Goal: Ask a question: Seek information or help from site administrators or community

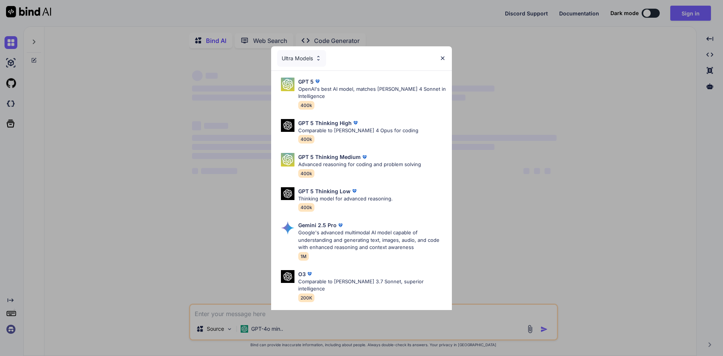
type textarea "x"
click at [443, 59] on img at bounding box center [442, 58] width 6 height 6
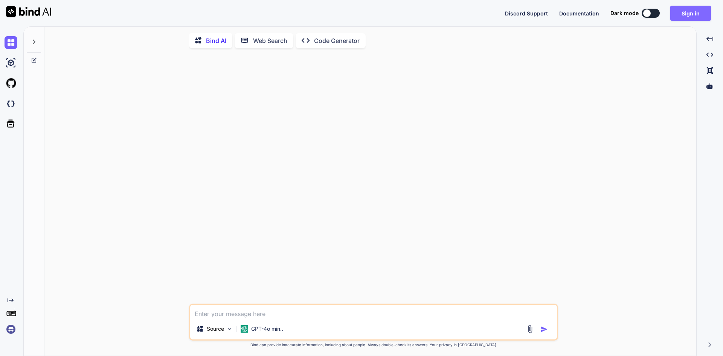
click at [692, 15] on button "Sign in" at bounding box center [690, 13] width 41 height 15
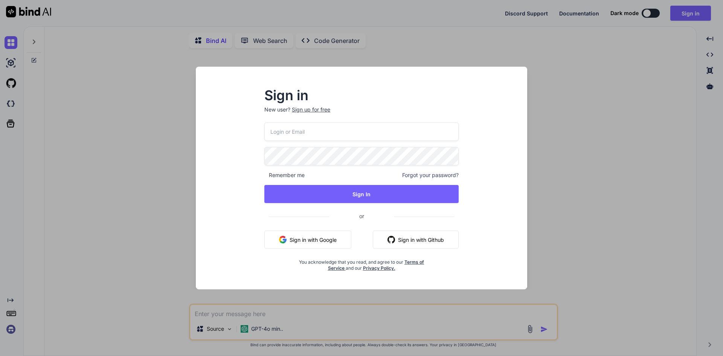
click at [373, 129] on input "email" at bounding box center [361, 131] width 194 height 18
type input "[EMAIL_ADDRESS][DOMAIN_NAME]"
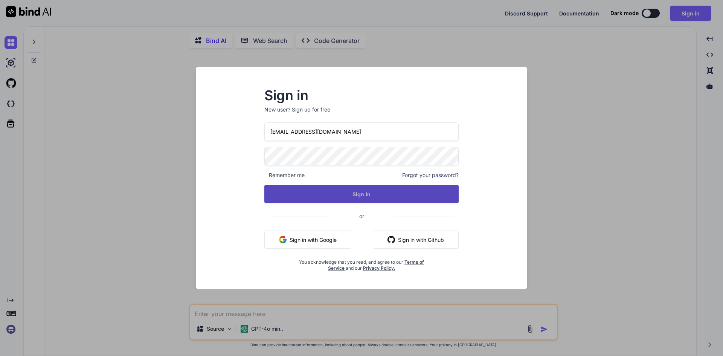
click at [370, 185] on button "Sign In" at bounding box center [361, 194] width 194 height 18
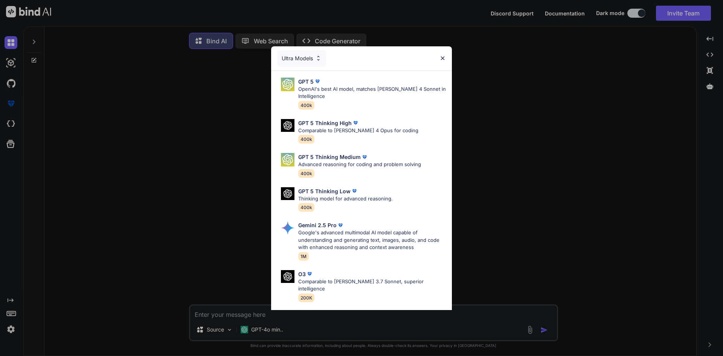
type textarea "x"
click at [443, 59] on img at bounding box center [442, 58] width 6 height 6
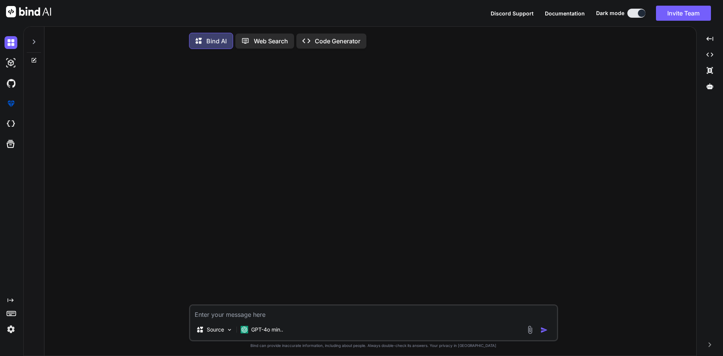
click at [279, 315] on textarea at bounding box center [373, 312] width 367 height 14
type textarea "i"
type textarea "x"
type textarea "i"
type textarea "x"
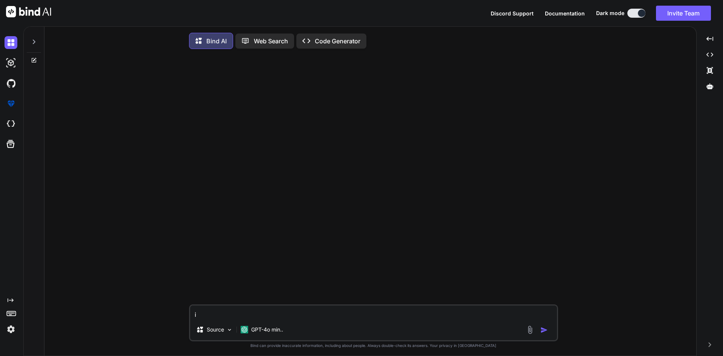
type textarea "i h"
type textarea "x"
type textarea "i ha"
type textarea "x"
type textarea "i hav"
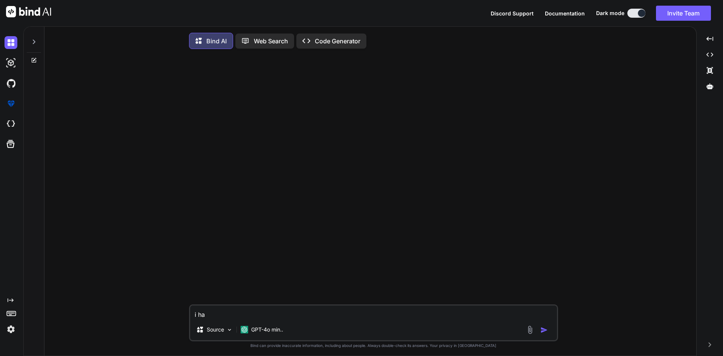
type textarea "x"
type textarea "i have"
type textarea "x"
type textarea "i have"
type textarea "x"
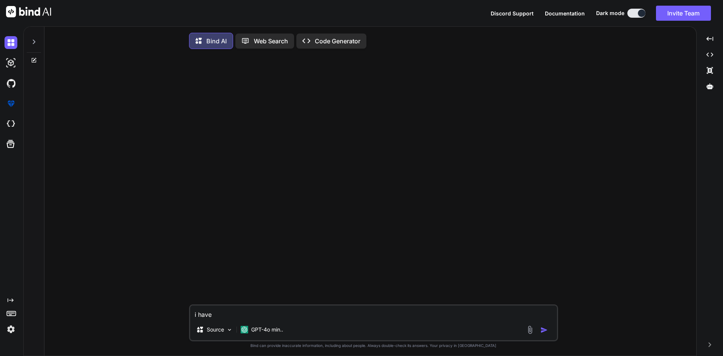
type textarea "i have t"
type textarea "x"
type textarea "i have th"
type textarea "x"
type textarea "i have thi"
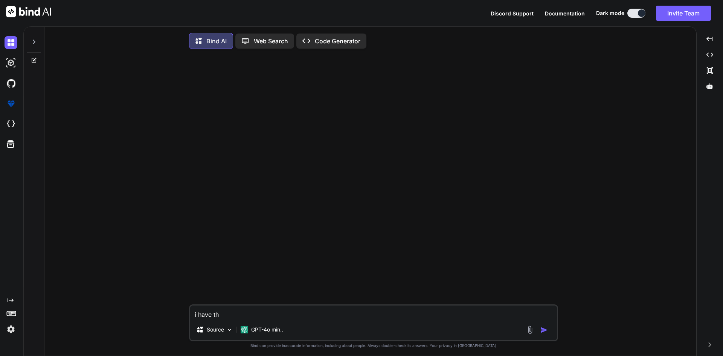
type textarea "x"
type textarea "i have this"
type textarea "x"
type textarea "i have this"
type textarea "x"
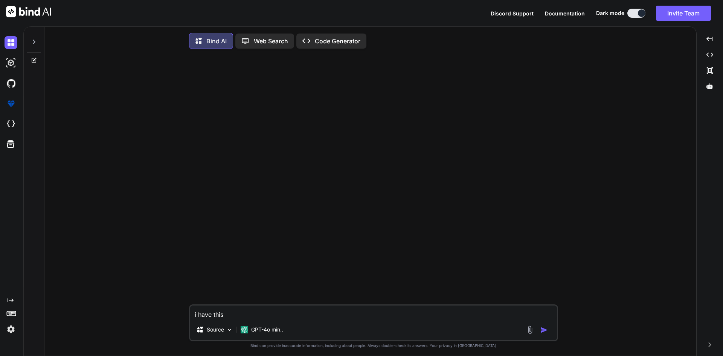
type textarea "i have this c"
type textarea "x"
type textarea "i have this co"
type textarea "x"
type textarea "i have this cod"
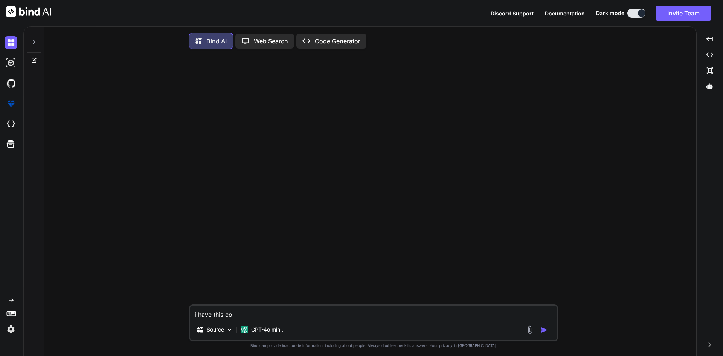
type textarea "x"
type textarea "i have this code"
type textarea "x"
type textarea "i have this code"
type textarea "x"
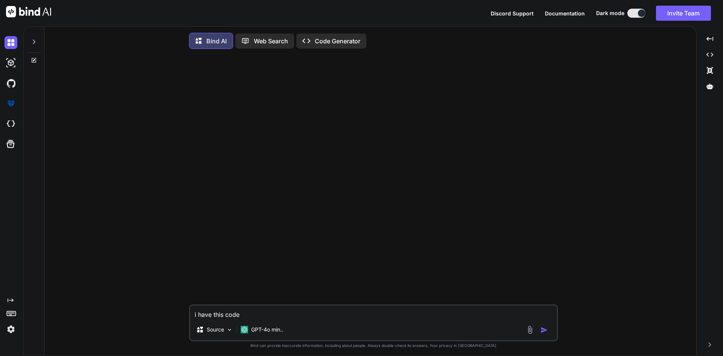
type textarea "i have this code f"
type textarea "x"
type textarea "i have this code fo"
type textarea "x"
type textarea "i have this code for"
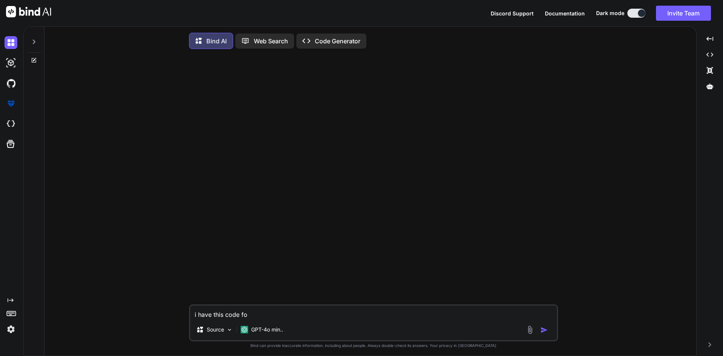
type textarea "x"
type textarea "i have this code for"
type textarea "x"
type textarea "i have this code for s"
type textarea "x"
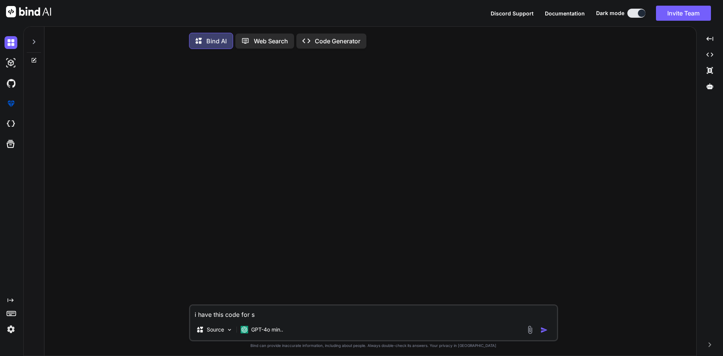
type textarea "i have this code for sa"
type textarea "x"
type textarea "i have this code for sav"
type textarea "x"
type textarea "i have this code for save"
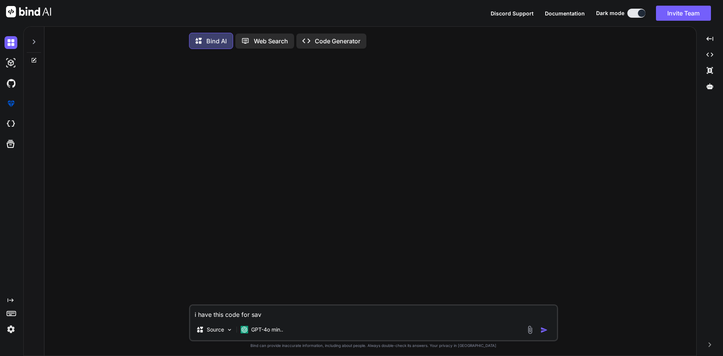
type textarea "x"
type textarea "i have this code for save"
type textarea "x"
type textarea "i have this code for save a"
type textarea "x"
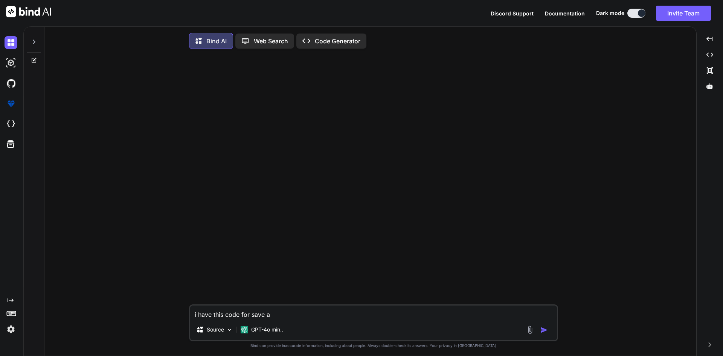
type textarea "i have this code for save an"
type textarea "x"
type textarea "i have this code for save and"
type textarea "x"
type textarea "i have this code for save and"
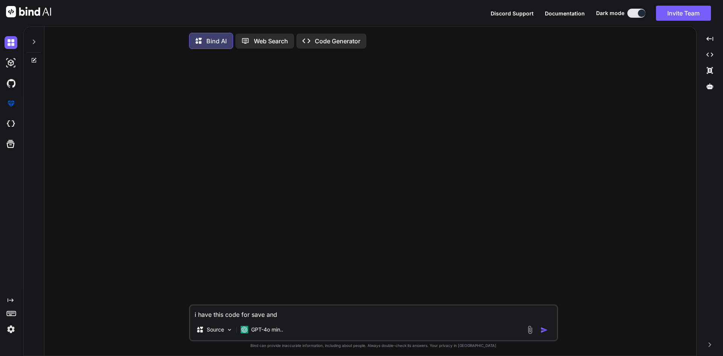
type textarea "x"
type textarea "i have this code for save and d"
type textarea "x"
type textarea "i have this code for save and do"
type textarea "x"
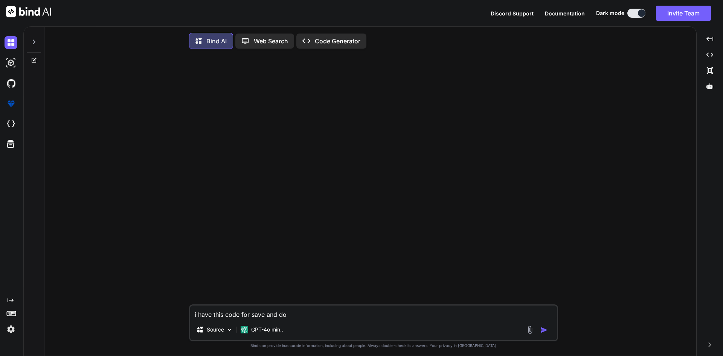
type textarea "i have this code for save and dod"
type textarea "x"
type textarea "i have this code for save and dod"
type textarea "x"
type textarea "i have this code for save and dod w"
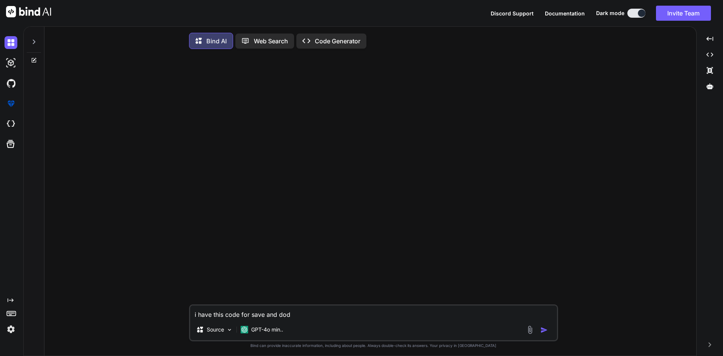
type textarea "x"
type textarea "i have this code for save and dod wh"
type textarea "x"
type textarea "i have this code for save and dod whi"
type textarea "x"
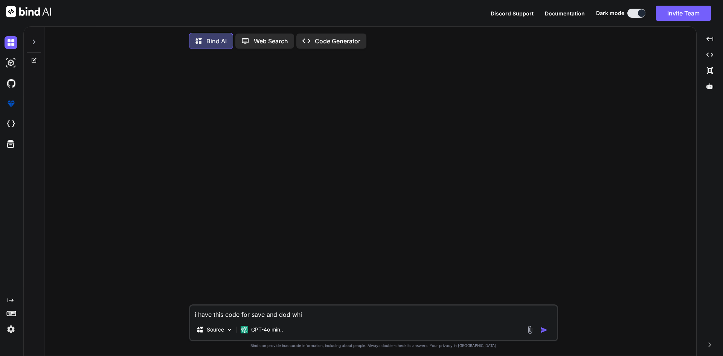
type textarea "i have this code for save and dod whit"
type textarea "x"
type textarea "i have this code for save and dod white"
type textarea "x"
type textarea "i have this code for save and dod white"
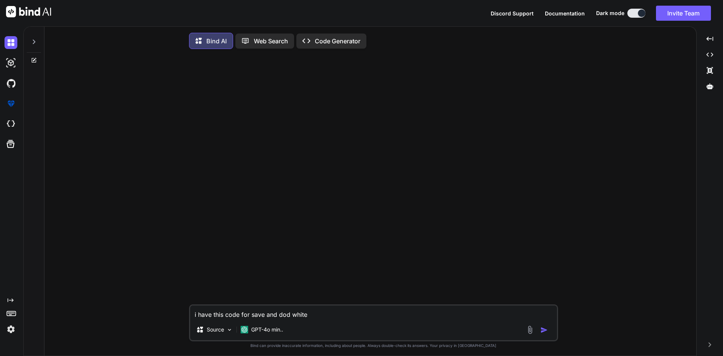
type textarea "x"
type textarea "i have this code for save and dod white l"
type textarea "x"
type textarea "i have this code for save and dod white li"
type textarea "x"
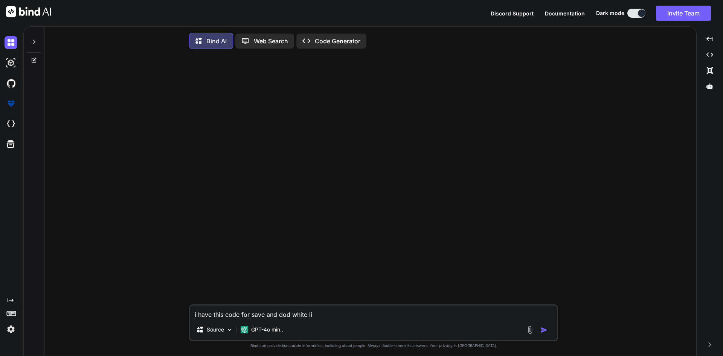
type textarea "i have this code for save and dod white lis"
type textarea "x"
type textarea "i have this code for save and dod white list"
type textarea "x"
type textarea "i have this code for save and dod white list"
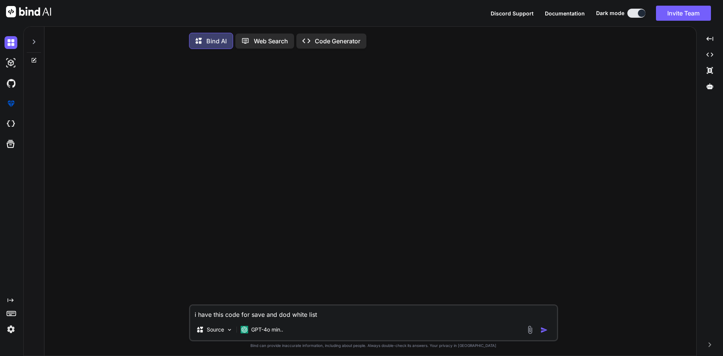
type textarea "x"
type textarea "i have this code for save and dod white list t"
type textarea "x"
type textarea "i have this code for save and dod white list th"
type textarea "x"
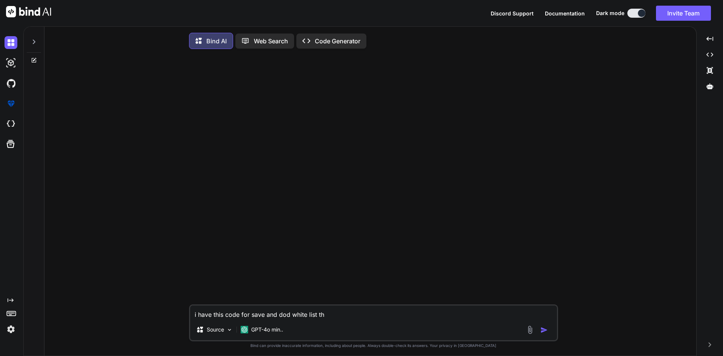
type textarea "i have this code for save and dod white list the"
type textarea "x"
type textarea "i have this code for save and dod white list the"
type textarea "x"
type textarea "i have this code for save and dod white list the i"
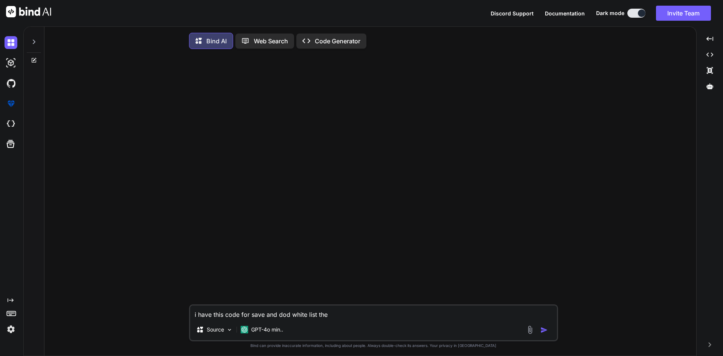
type textarea "x"
type textarea "i have this code for save and dod white list the ip"
type textarea "x"
type textarea "i have this code for save and dod white list the ip"
type textarea "x"
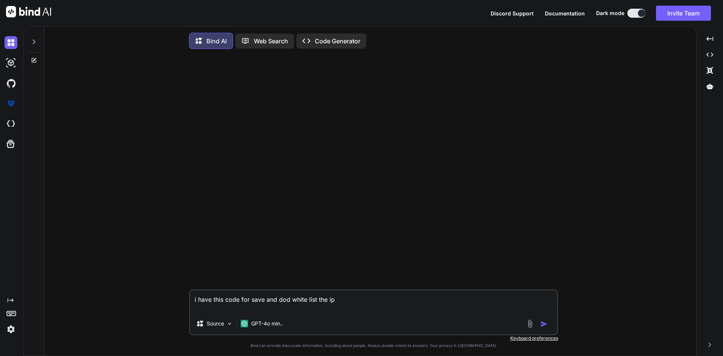
paste textarea "[DOMAIN_NAME]('/addIp', async function (req, res, next) { console.log("****** A…"
type textarea "i have this code for save and dod white list the ip [DOMAIN_NAME]('/addIp', asy…"
type textarea "x"
type textarea "i have this code for save and dod white list the ip [DOMAIN_NAME]('/addIp', asy…"
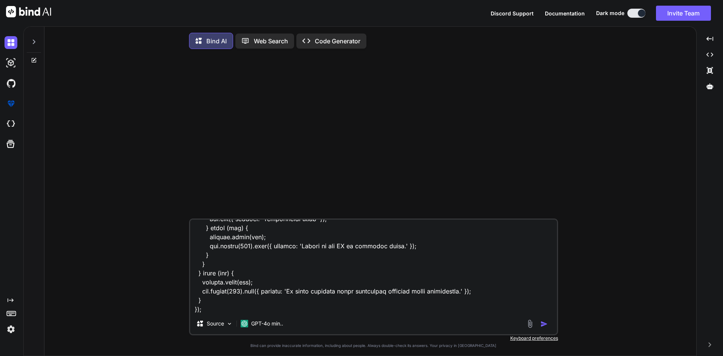
type textarea "x"
type textarea "i have this code for save and dod white list the ip [DOMAIN_NAME]('/addIp', asy…"
type textarea "x"
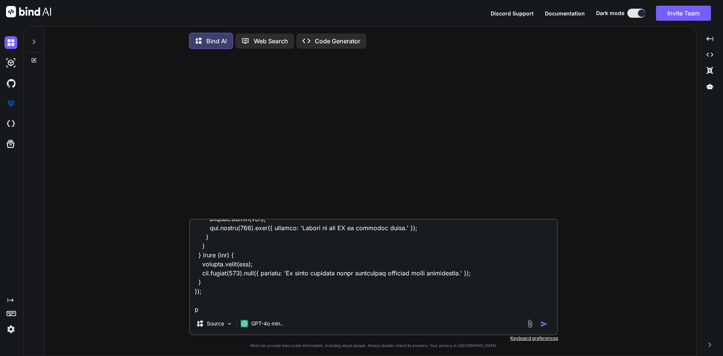
type textarea "i have this code for save and dod white list the ip [DOMAIN_NAME]('/addIp', asy…"
type textarea "x"
type textarea "i have this code for save and dod white list the ip [DOMAIN_NAME]('/addIp', asy…"
type textarea "x"
type textarea "i have this code for save and dod white list the ip [DOMAIN_NAME]('/addIp', asy…"
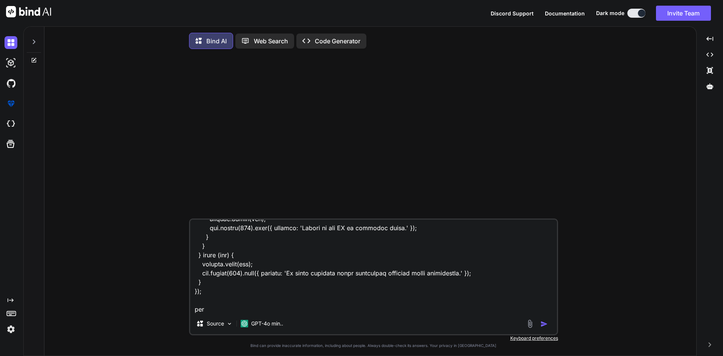
type textarea "x"
type textarea "i have this code for save and dod white list the ip [DOMAIN_NAME]('/addIp', asy…"
type textarea "x"
type textarea "i have this code for save and dod white list the ip [DOMAIN_NAME]('/addIp', asy…"
type textarea "x"
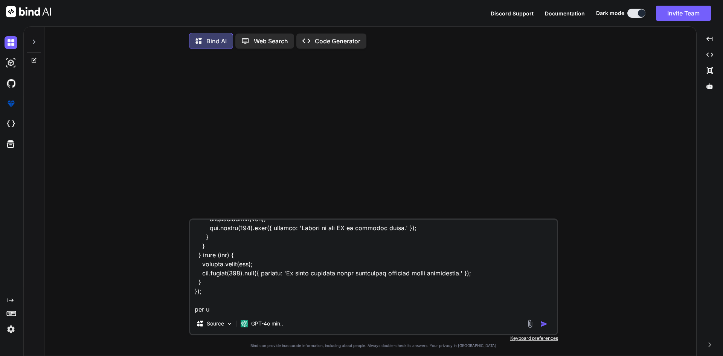
type textarea "i have this code for save and dod white list the ip [DOMAIN_NAME]('/addIp', asy…"
type textarea "x"
type textarea "i have this code for save and dod white list the ip [DOMAIN_NAME]('/addIp', asy…"
type textarea "x"
type textarea "i have this code for save and dod white list the ip [DOMAIN_NAME]('/addIp', asy…"
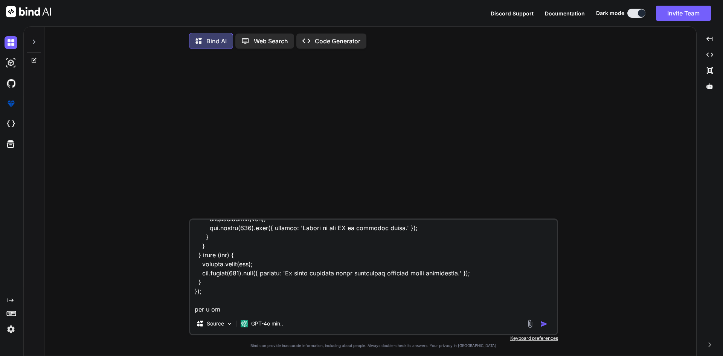
type textarea "x"
type textarea "i have this code for save and dod white list the ip [DOMAIN_NAME]('/addIp', asy…"
type textarea "x"
type textarea "i have this code for save and dod white list the ip [DOMAIN_NAME]('/addIp', asy…"
type textarea "x"
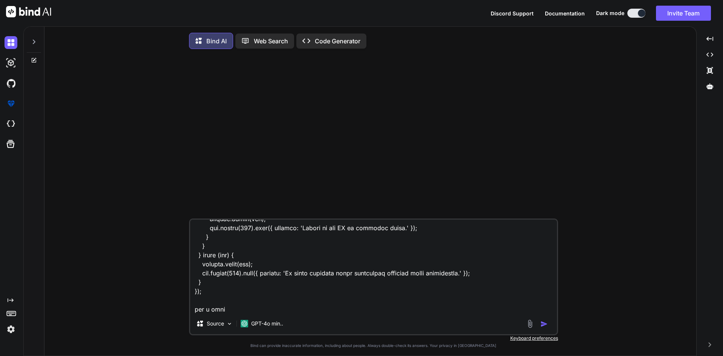
type textarea "i have this code for save and dod white list the ip [DOMAIN_NAME]('/addIp', asy…"
type textarea "x"
type textarea "i have this code for save and dod white list the ip [DOMAIN_NAME]('/addIp', asy…"
type textarea "x"
type textarea "i have this code for save and dod white list the ip [DOMAIN_NAME]('/addIp', asy…"
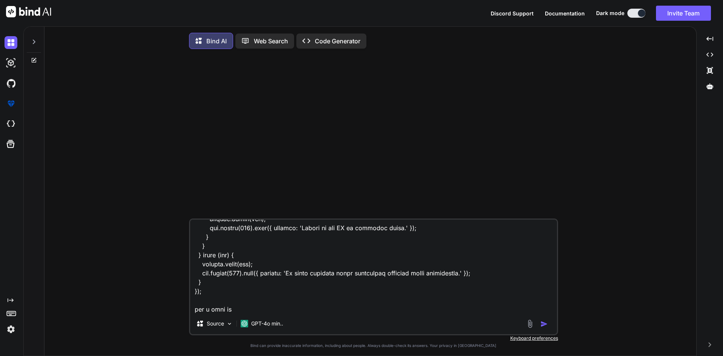
type textarea "x"
type textarea "i have this code for save and dod white list the ip [DOMAIN_NAME]('/addIp', asy…"
type textarea "x"
type textarea "i have this code for save and dod white list the ip [DOMAIN_NAME]('/addIp', asy…"
type textarea "x"
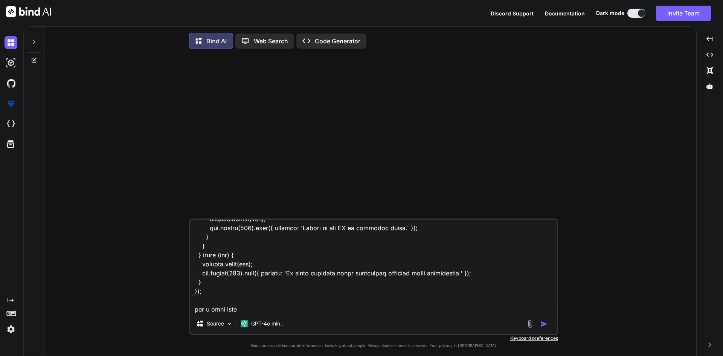
type textarea "i have this code for save and dod white list the ip [DOMAIN_NAME]('/addIp', asy…"
type textarea "x"
type textarea "i have this code for save and dod white list the ip [DOMAIN_NAME]('/addIp', asy…"
type textarea "x"
type textarea "i have this code for save and dod white list the ip [DOMAIN_NAME]('/addIp', asy…"
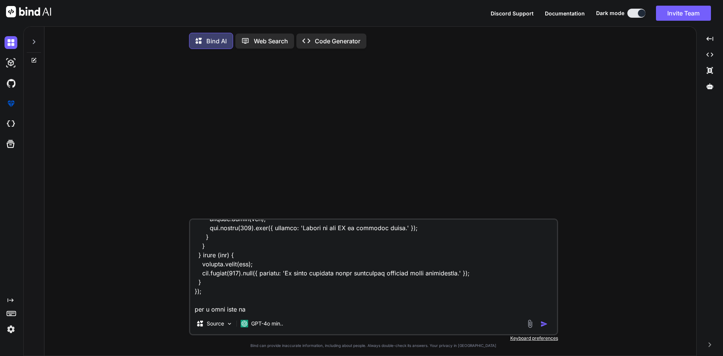
type textarea "x"
type textarea "i have this code for save and dod white list the ip [DOMAIN_NAME]('/addIp', asy…"
type textarea "x"
type textarea "i have this code for save and dod white list the ip [DOMAIN_NAME]('/addIp', asy…"
type textarea "x"
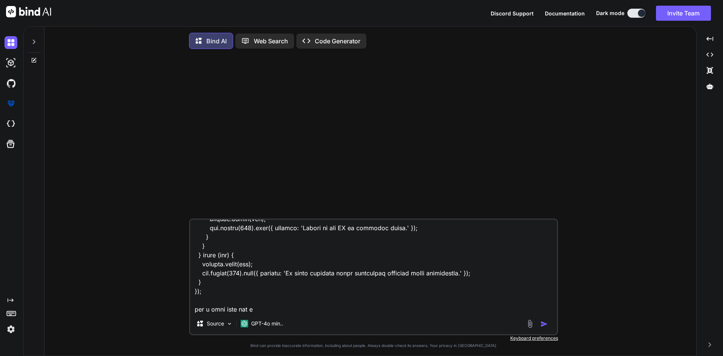
type textarea "i have this code for save and dod white list the ip [DOMAIN_NAME]('/addIp', asy…"
type textarea "x"
type textarea "i have this code for save and dod white list the ip [DOMAIN_NAME]('/addIp', asy…"
type textarea "x"
type textarea "i have this code for save and dod white list the ip [DOMAIN_NAME]('/addIp', asy…"
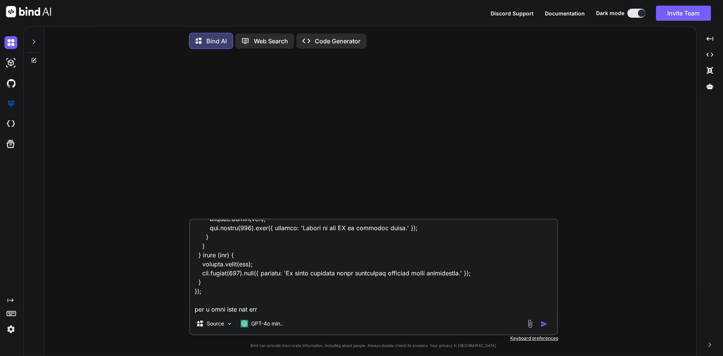
type textarea "x"
type textarea "i have this code for save and dod white list the ip [DOMAIN_NAME]('/addIp', asy…"
type textarea "x"
type textarea "i have this code for save and dod white list the ip [DOMAIN_NAME]('/addIp', asy…"
type textarea "x"
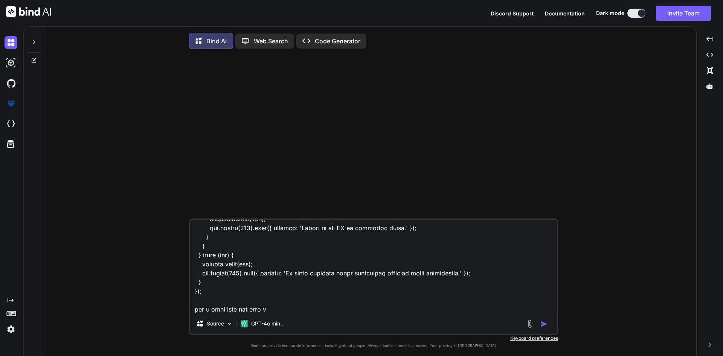
type textarea "i have this code for save and dod white list the ip [DOMAIN_NAME]('/addIp', asy…"
type textarea "x"
type textarea "i have this code for save and dod white list the ip [DOMAIN_NAME]('/addIp', asy…"
type textarea "x"
type textarea "i have this code for save and dod white list the ip [DOMAIN_NAME]('/addIp', asy…"
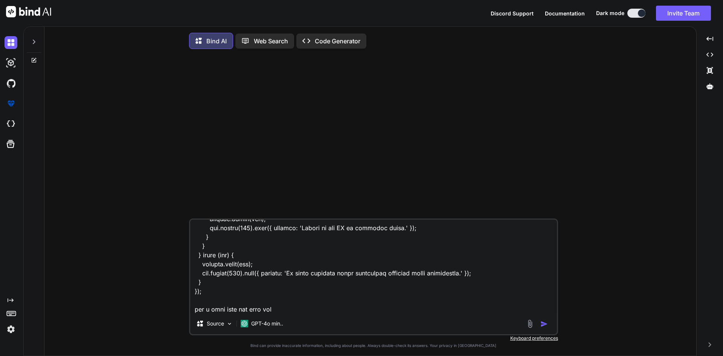
type textarea "x"
type textarea "i have this code for save and dod white list the ip [DOMAIN_NAME]('/addIp', asy…"
type textarea "x"
type textarea "i have this code for save and dod white list the ip [DOMAIN_NAME]('/addIp', asy…"
type textarea "x"
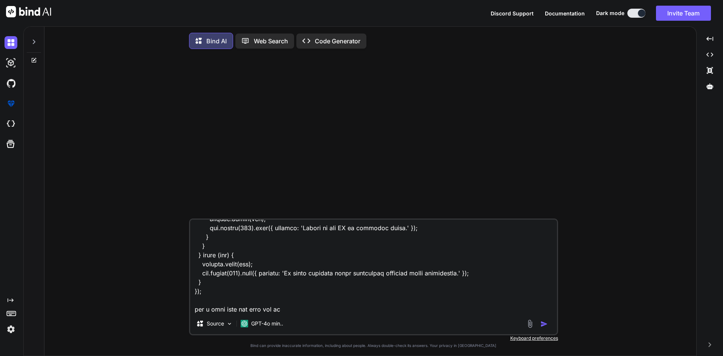
type textarea "i have this code for save and dod white list the ip [DOMAIN_NAME]('/addIp', asy…"
type textarea "x"
type textarea "i have this code for save and dod white list the ip [DOMAIN_NAME]('/addIp', asy…"
type textarea "x"
type textarea "i have this code for save and dod white list the ip [DOMAIN_NAME]('/addIp', asy…"
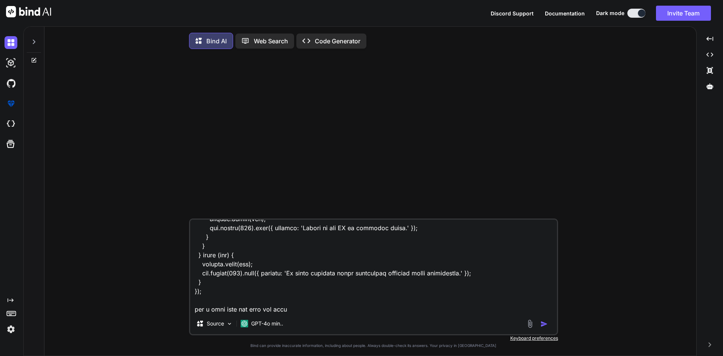
type textarea "x"
type textarea "i have this code for save and dod white list the ip [DOMAIN_NAME]('/addIp', asy…"
type textarea "x"
type textarea "i have this code for save and dod white list the ip [DOMAIN_NAME]('/addIp', asy…"
type textarea "x"
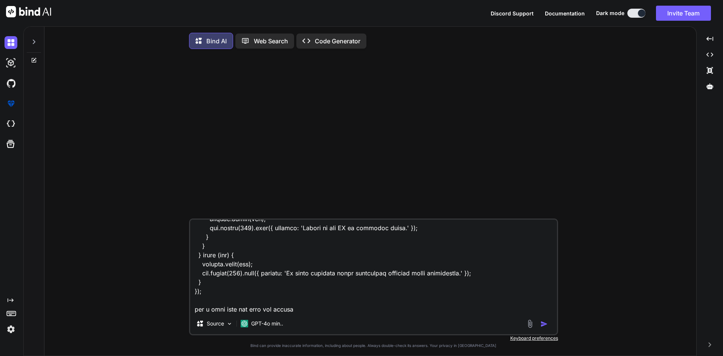
type textarea "i have this code for save and dod white list the ip [DOMAIN_NAME]('/addIp', asy…"
type textarea "x"
type textarea "i have this code for save and dod white list the ip [DOMAIN_NAME]('/addIp', asy…"
type textarea "x"
type textarea "i have this code for save and dod white list the ip [DOMAIN_NAME]('/addIp', asy…"
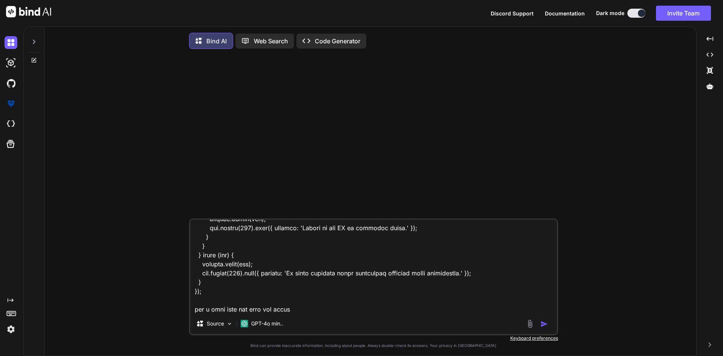
type textarea "x"
type textarea "i have this code for save and dod white list the ip [DOMAIN_NAME]('/addIp', asy…"
type textarea "x"
type textarea "i have this code for save and dod white list the ip [DOMAIN_NAME]('/addIp', asy…"
type textarea "x"
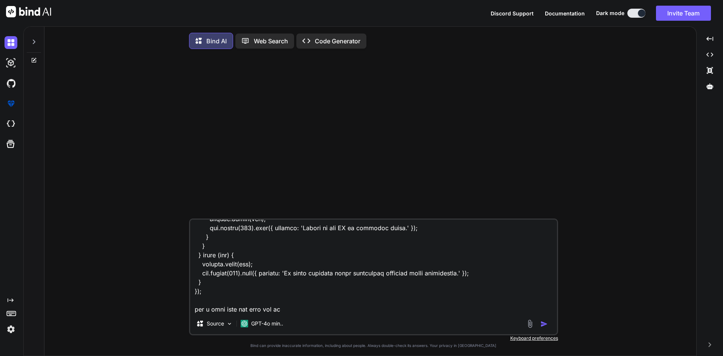
type textarea "i have this code for save and dod white list the ip [DOMAIN_NAME]('/addIp', asy…"
type textarea "x"
type textarea "i have this code for save and dod white list the ip [DOMAIN_NAME]('/addIp', asy…"
type textarea "x"
type textarea "i have this code for save and dod white list the ip [DOMAIN_NAME]('/addIp', asy…"
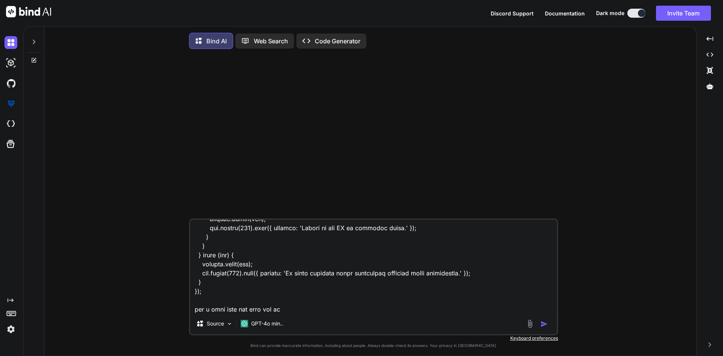
type textarea "x"
type textarea "i have this code for save and dod white list the ip [DOMAIN_NAME]('/addIp', asy…"
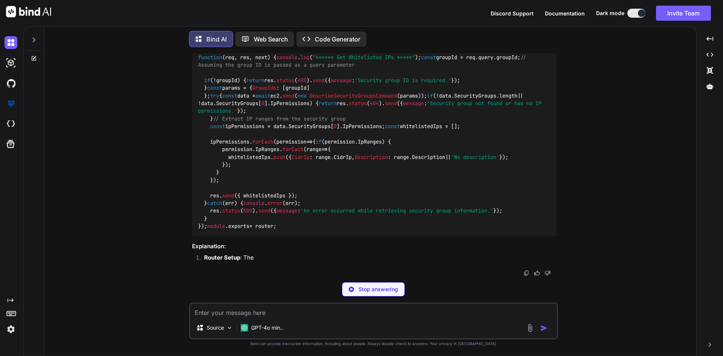
scroll to position [403, 0]
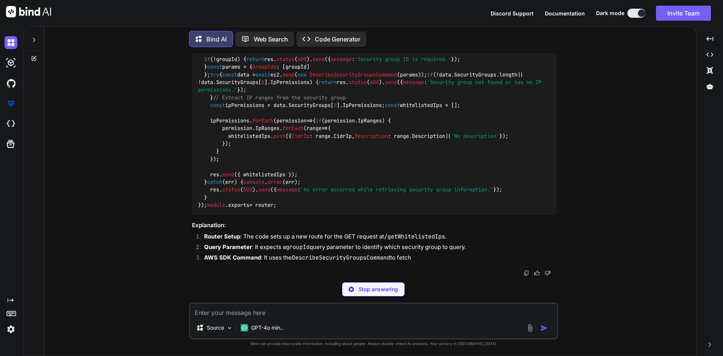
drag, startPoint x: 226, startPoint y: 212, endPoint x: 193, endPoint y: 125, distance: 93.6
click at [194, 128] on div "const express = require ( 'express' ); const { EC2Client , DescribeSecurityGrou…" at bounding box center [374, 101] width 364 height 227
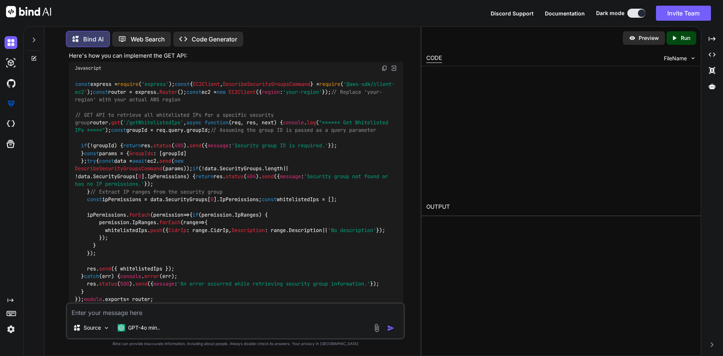
scroll to position [186, 0]
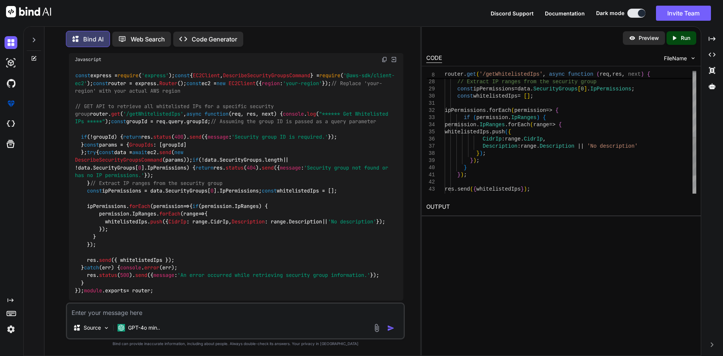
click at [572, 135] on div "} // Extract IP ranges from the security group const ipPermissions = data . Sec…" at bounding box center [570, 57] width 251 height 386
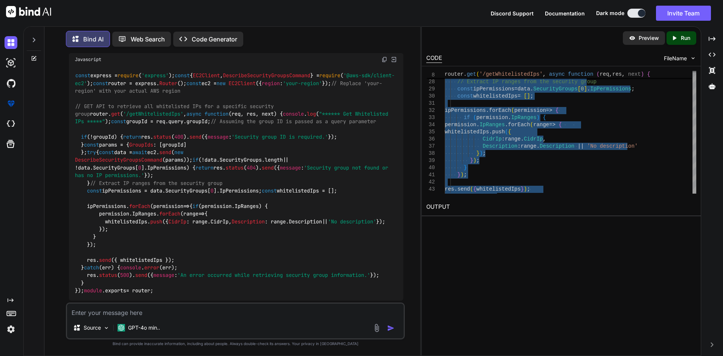
click at [9, 325] on img at bounding box center [11, 329] width 13 height 13
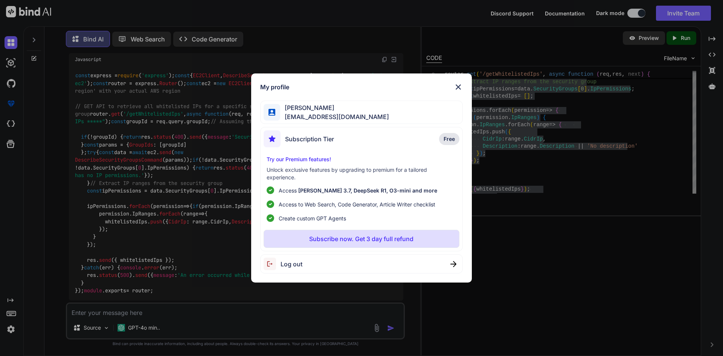
click at [290, 261] on span "Log out" at bounding box center [291, 263] width 22 height 9
